Goal: Task Accomplishment & Management: Use online tool/utility

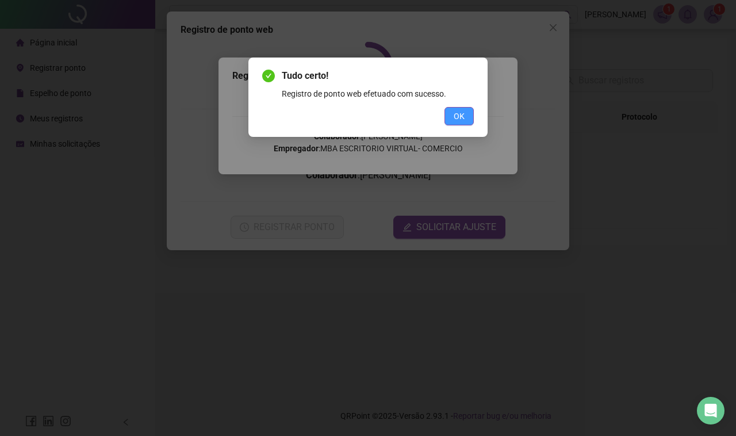
click at [449, 110] on button "OK" at bounding box center [459, 116] width 29 height 18
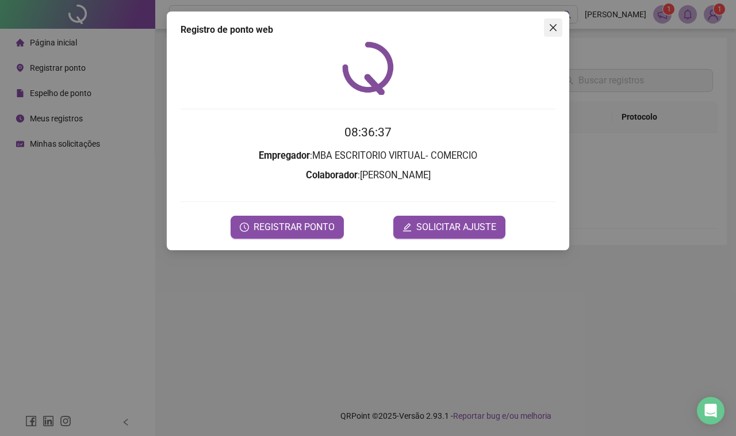
click at [550, 27] on icon "close" at bounding box center [553, 27] width 9 height 9
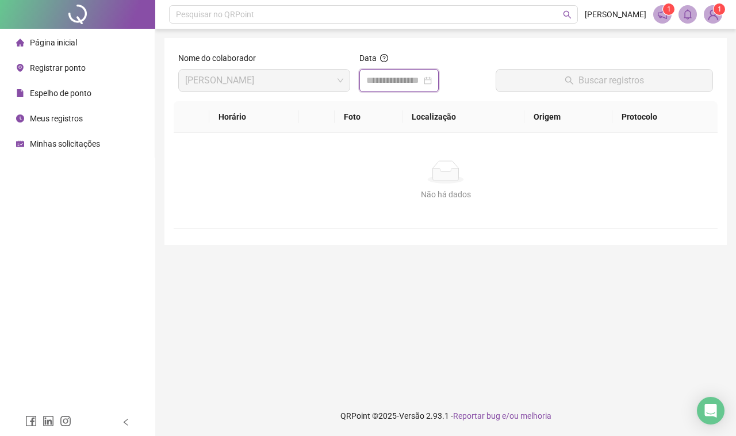
click at [407, 78] on input at bounding box center [393, 81] width 55 height 14
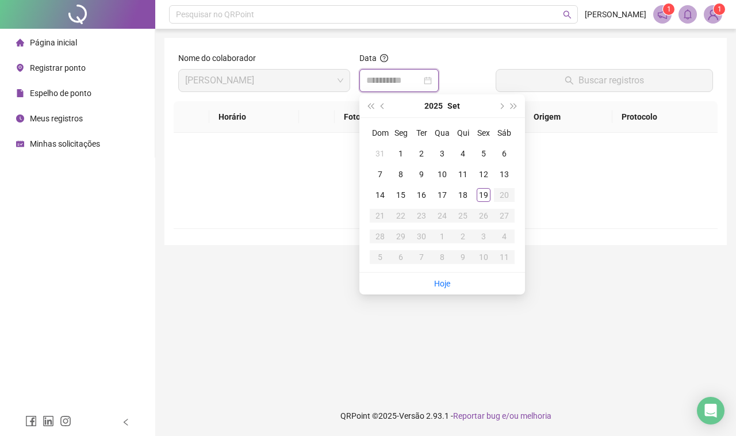
type input "**********"
click at [486, 193] on div "19" at bounding box center [484, 195] width 14 height 14
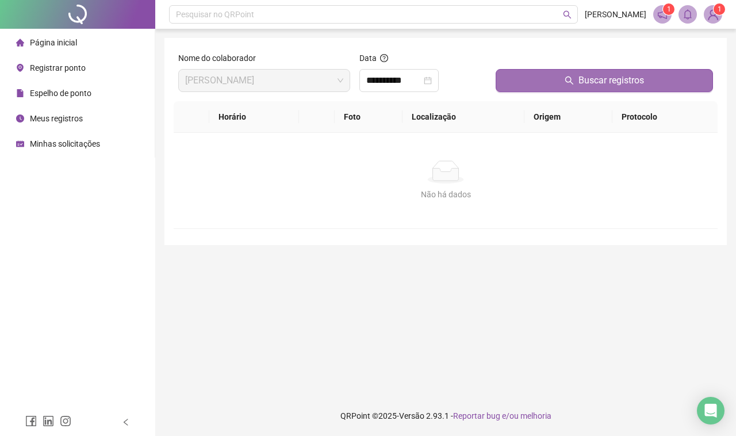
drag, startPoint x: 566, startPoint y: 83, endPoint x: 558, endPoint y: 86, distance: 8.5
click at [565, 83] on icon "search" at bounding box center [569, 80] width 9 height 9
